Goal: Information Seeking & Learning: Check status

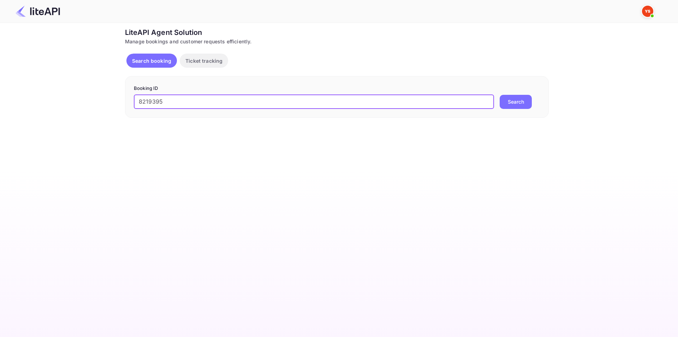
type input "8219395"
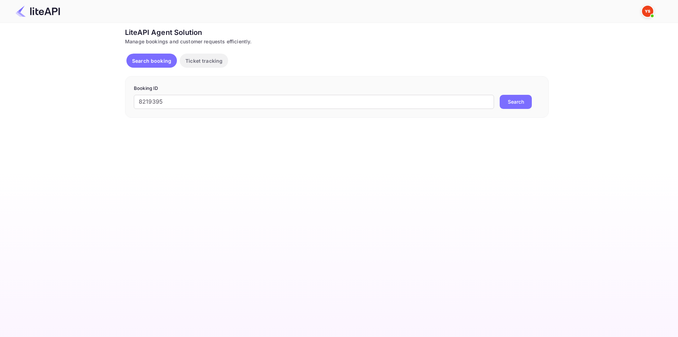
click at [508, 101] on button "Search" at bounding box center [515, 102] width 32 height 14
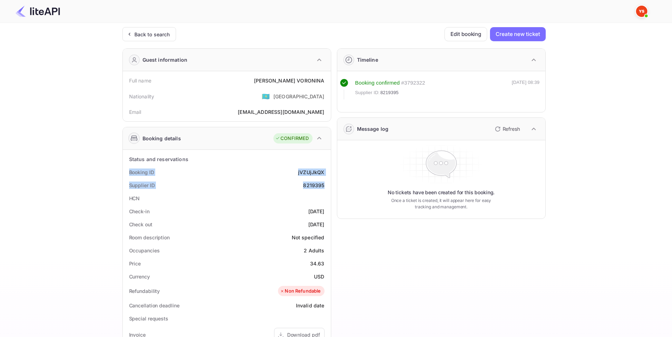
drag, startPoint x: 127, startPoint y: 171, endPoint x: 325, endPoint y: 180, distance: 198.9
click at [325, 180] on div "Status and reservations Booking ID jVZUjJkQX Supplier ID 8219395 HCN Check-in […" at bounding box center [227, 325] width 203 height 344
copy div "Booking ID jVZUjJkQX Supplier ID 8219395"
drag, startPoint x: 128, startPoint y: 210, endPoint x: 326, endPoint y: 228, distance: 199.2
click at [326, 228] on div "Status and reservations Booking ID jVZUjJkQX Supplier ID 8219395 HCN Check-in […" at bounding box center [227, 325] width 203 height 344
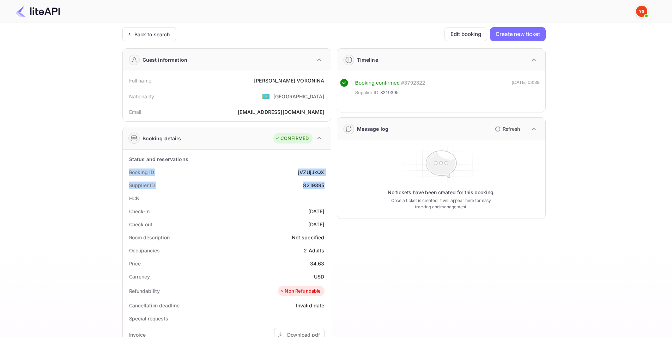
copy div "Check-in [DATE] Check out [DATE]"
drag, startPoint x: 127, startPoint y: 82, endPoint x: 323, endPoint y: 82, distance: 196.2
click at [323, 82] on div "Full name [PERSON_NAME]" at bounding box center [227, 80] width 203 height 13
copy div "Full name [PERSON_NAME]"
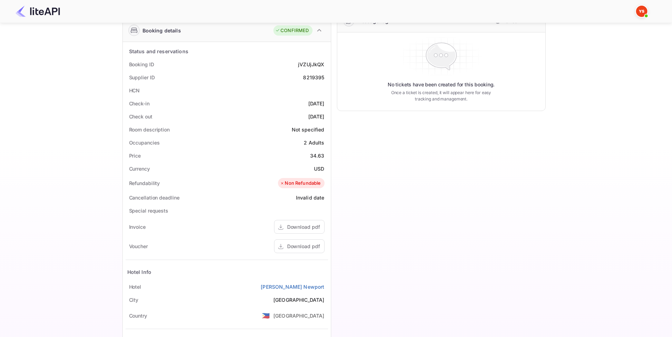
scroll to position [176, 0]
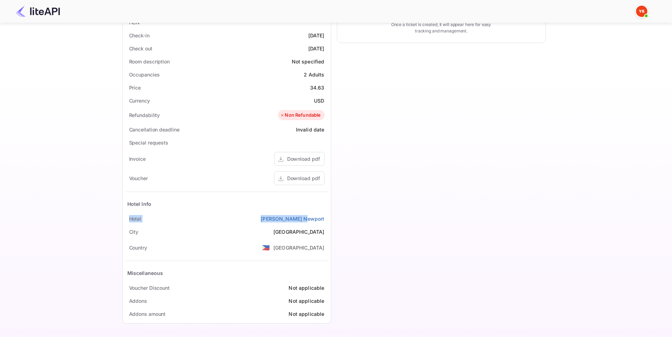
drag, startPoint x: 129, startPoint y: 218, endPoint x: 327, endPoint y: 219, distance: 197.6
click at [327, 219] on div "[GEOGRAPHIC_DATA][PERSON_NAME]" at bounding box center [227, 218] width 203 height 13
copy div "[GEOGRAPHIC_DATA][PERSON_NAME]"
